Goal: Information Seeking & Learning: Check status

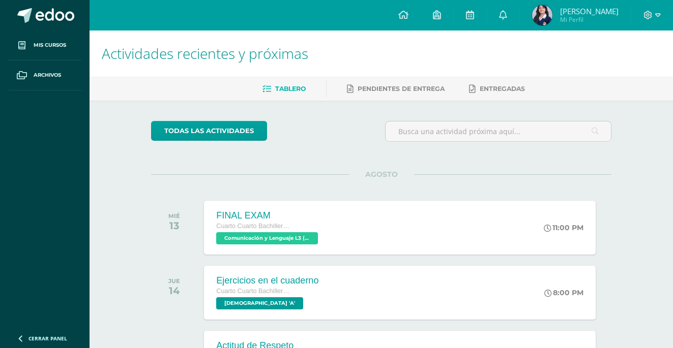
click at [572, 15] on span "[PERSON_NAME]" at bounding box center [589, 11] width 58 height 10
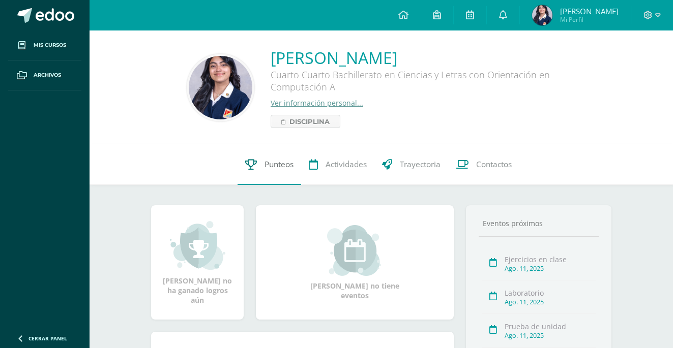
click at [282, 160] on span "Punteos" at bounding box center [278, 164] width 29 height 11
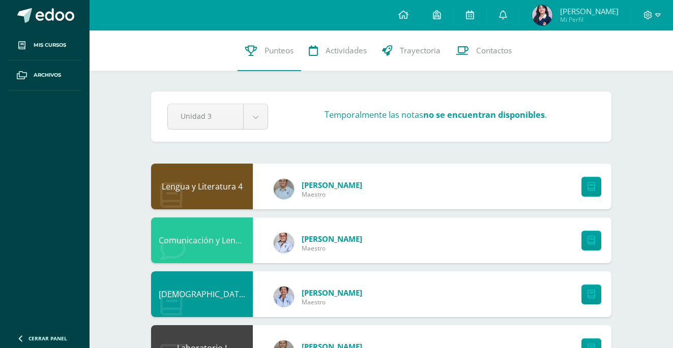
click at [580, 11] on span "María Fernanda" at bounding box center [589, 11] width 58 height 10
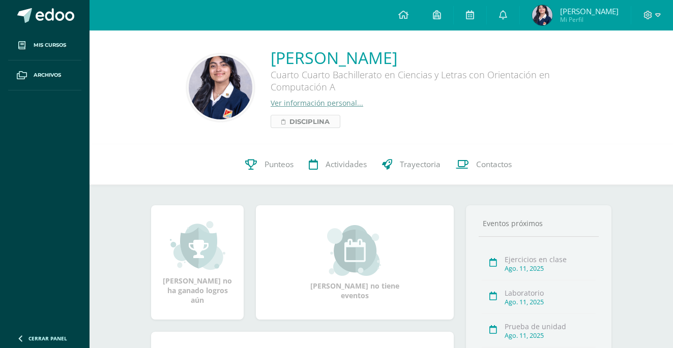
click at [319, 122] on span "Disciplina" at bounding box center [309, 121] width 40 height 12
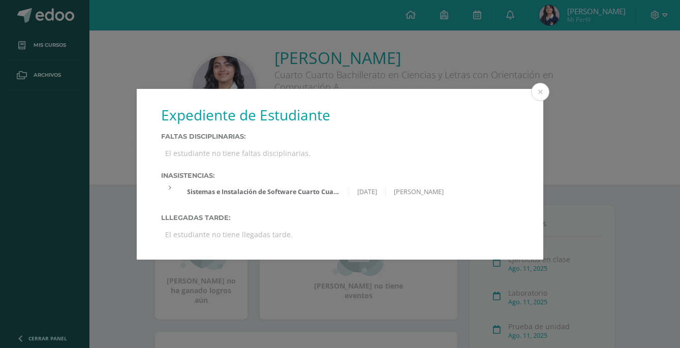
click at [254, 194] on div "Sistemas e Instalación de Software Cuarto Cuarto Bachillerato en Ciencias y Let…" at bounding box center [264, 192] width 170 height 9
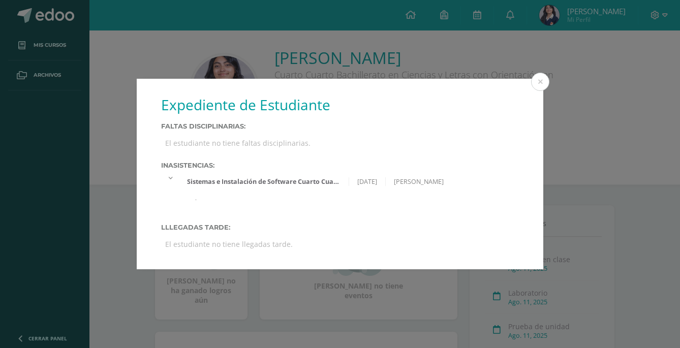
click at [326, 180] on div "Sistemas e Instalación de Software Cuarto Cuarto Bachillerato en Ciencias y Let…" at bounding box center [264, 181] width 170 height 9
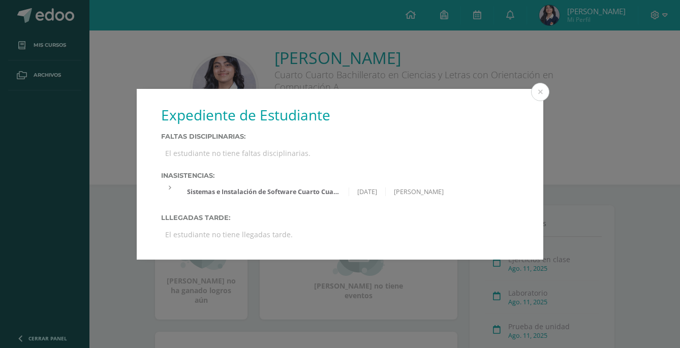
click at [171, 186] on div at bounding box center [170, 188] width 18 height 9
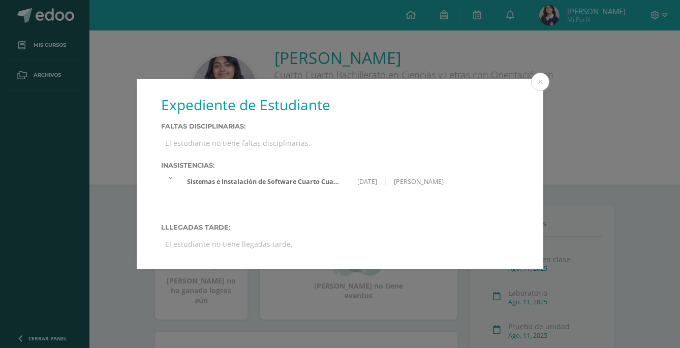
click at [327, 182] on div "Sistemas e Instalación de Software Cuarto Cuarto Bachillerato en Ciencias y Let…" at bounding box center [264, 181] width 170 height 9
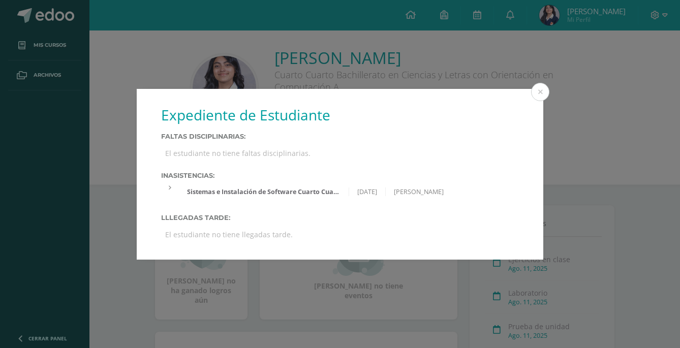
click at [307, 195] on div "Sistemas e Instalación de Software Cuarto Cuarto Bachillerato en Ciencias y Let…" at bounding box center [264, 192] width 170 height 9
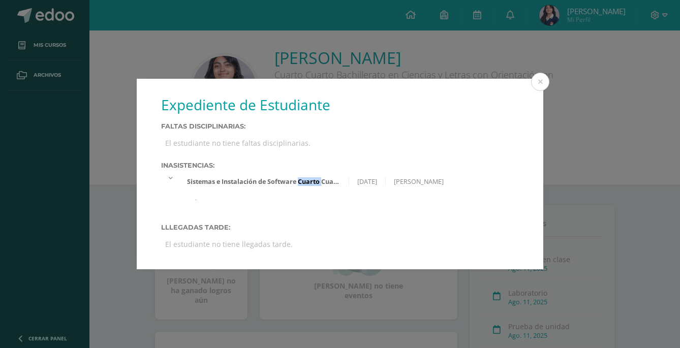
click at [307, 195] on div "Sistemas e Instalación de Software Cuarto Cuarto Bachillerato en Ciencias y Let…" at bounding box center [349, 191] width 340 height 37
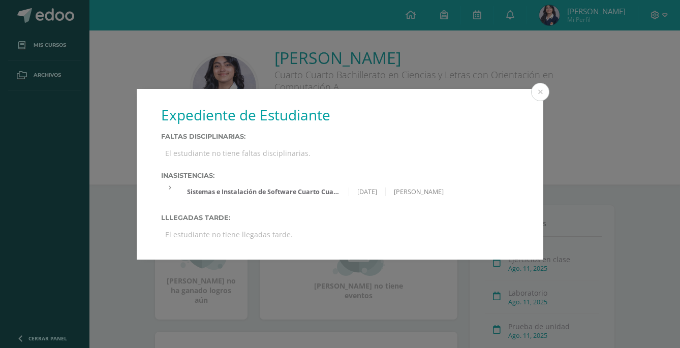
click at [355, 208] on div "Expediente de Estudiante Faltas Disciplinarias: El estudiante no tiene faltas d…" at bounding box center [340, 174] width 407 height 171
click at [541, 84] on button at bounding box center [540, 92] width 18 height 18
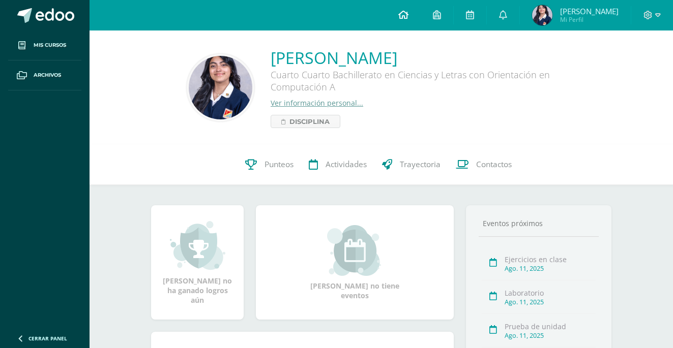
click at [405, 16] on icon at bounding box center [403, 14] width 10 height 9
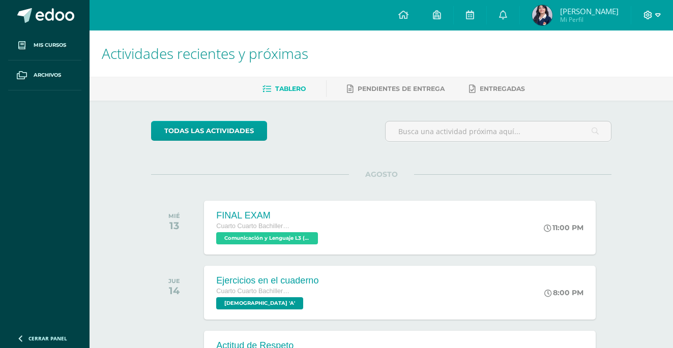
click at [649, 16] on icon at bounding box center [647, 15] width 9 height 9
click at [610, 71] on span "Cerrar sesión" at bounding box center [626, 70] width 46 height 10
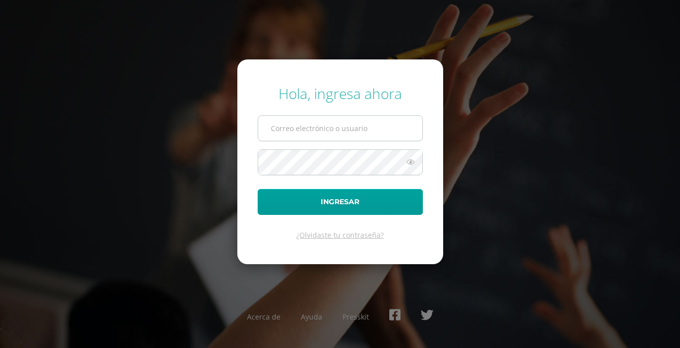
click at [317, 130] on input "text" at bounding box center [340, 128] width 164 height 25
type input "[EMAIL_ADDRESS][DOMAIN_NAME]"
click at [258, 189] on button "Ingresar" at bounding box center [340, 202] width 165 height 26
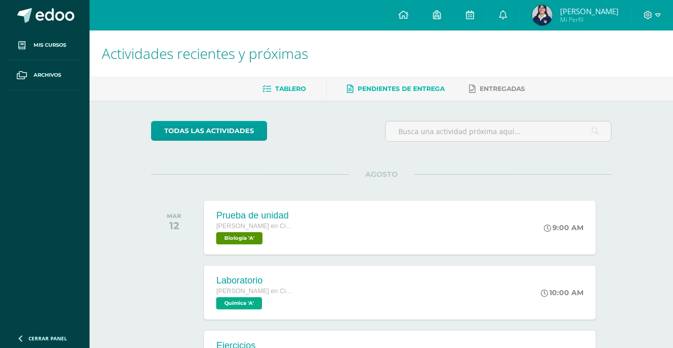
click at [380, 83] on link "Pendientes de entrega" at bounding box center [396, 89] width 98 height 16
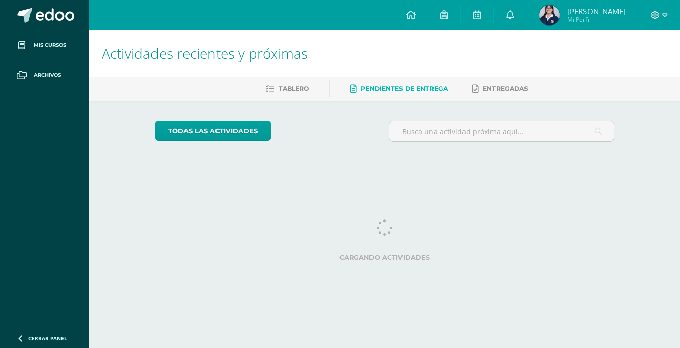
click at [381, 86] on span "Pendientes de entrega" at bounding box center [404, 89] width 87 height 8
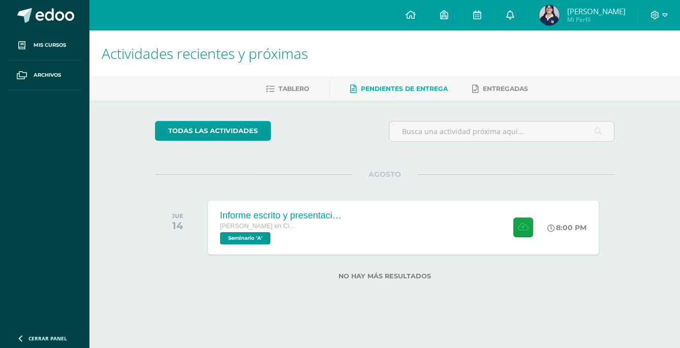
click at [515, 12] on icon at bounding box center [511, 14] width 8 height 9
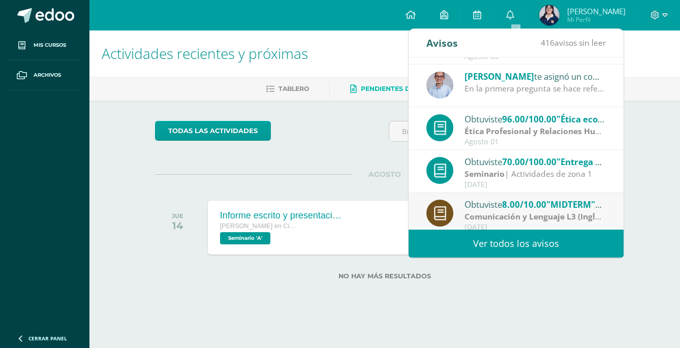
scroll to position [169, 0]
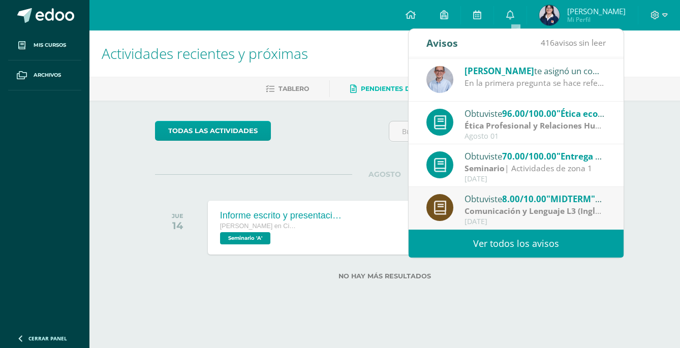
click at [550, 70] on div "Juan te asignó un comentario en 'Ética ecológica y justicia social desde Laudat…" at bounding box center [535, 70] width 141 height 13
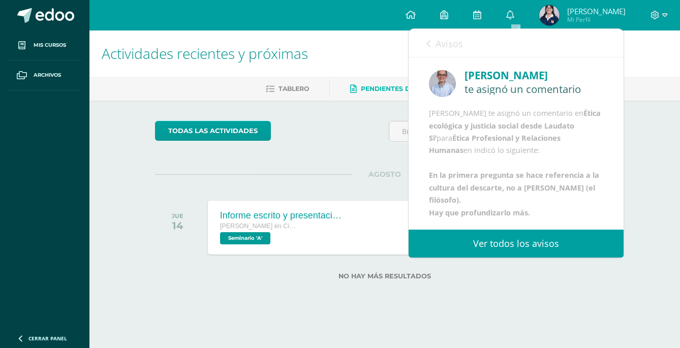
scroll to position [49, 0]
click at [453, 48] on span "Avisos" at bounding box center [449, 44] width 27 height 12
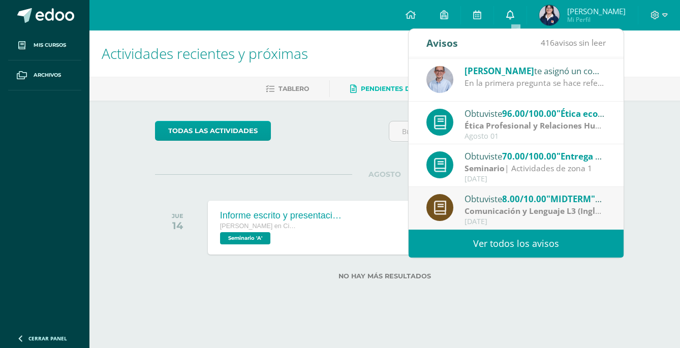
click at [515, 16] on icon at bounding box center [511, 14] width 8 height 9
click at [376, 44] on h1 "Actividades recientes y próximas" at bounding box center [385, 54] width 567 height 46
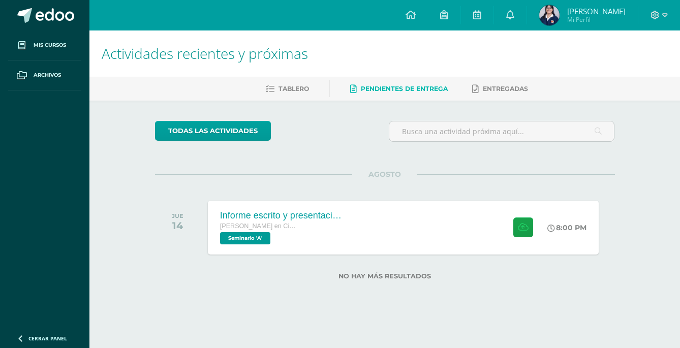
click at [572, 13] on span "Nancy Lourdes Mi Perfil" at bounding box center [583, 15] width 91 height 20
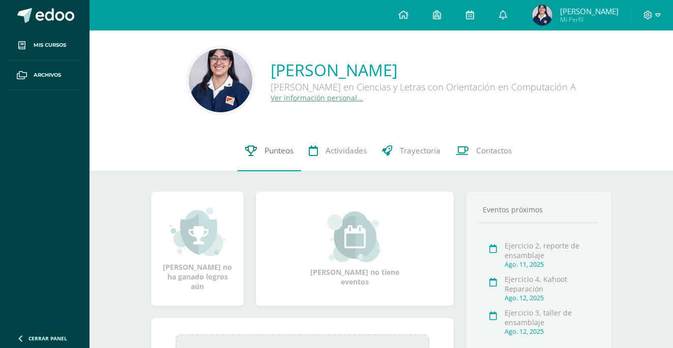
click at [279, 152] on span "Punteos" at bounding box center [278, 150] width 29 height 11
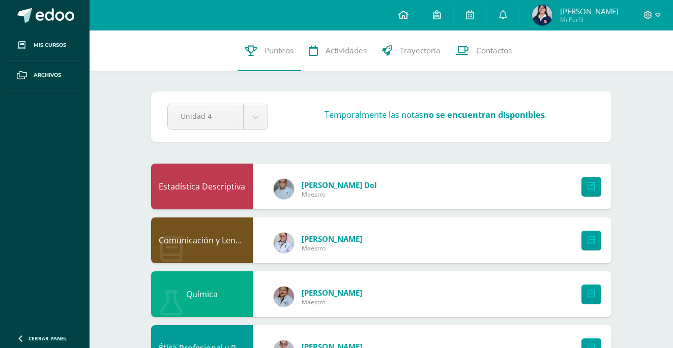
click at [408, 15] on icon at bounding box center [403, 14] width 10 height 9
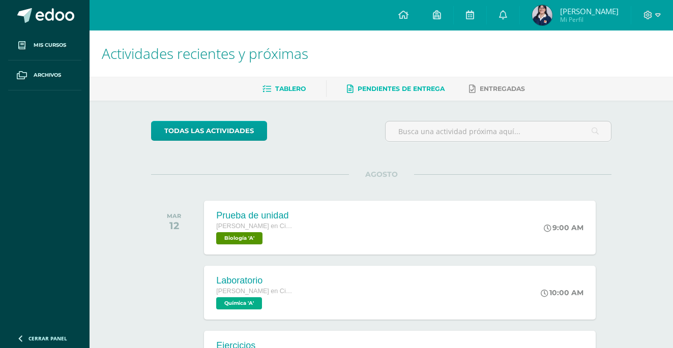
click at [383, 85] on span "Pendientes de entrega" at bounding box center [401, 89] width 87 height 8
